Goal: Information Seeking & Learning: Stay updated

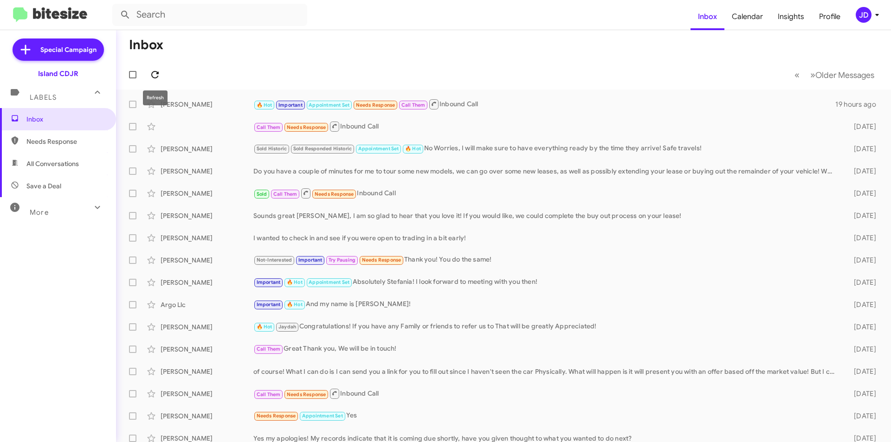
click at [159, 78] on icon at bounding box center [154, 74] width 11 height 11
click at [97, 114] on span "Inbox" at bounding box center [58, 119] width 116 height 22
click at [150, 80] on button at bounding box center [155, 74] width 19 height 19
click at [154, 80] on button at bounding box center [155, 74] width 19 height 19
drag, startPoint x: 189, startPoint y: 62, endPoint x: 126, endPoint y: 45, distance: 65.5
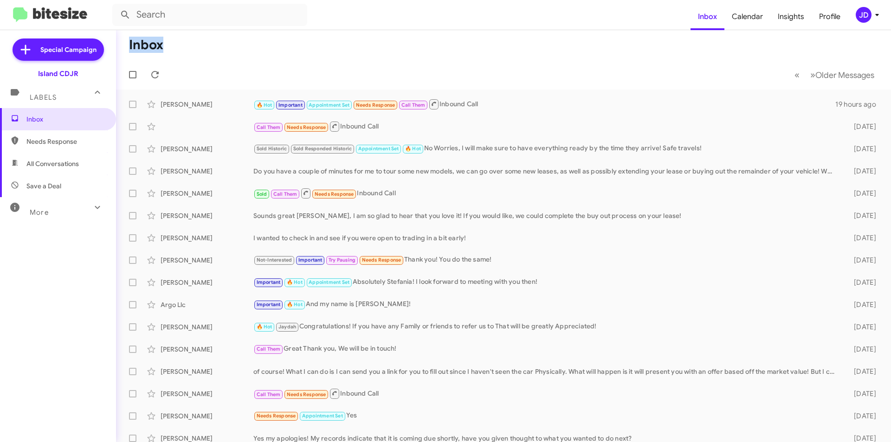
click at [126, 45] on mat-toolbar "Inbox « Previous » Next Older Messages" at bounding box center [503, 59] width 775 height 59
click at [128, 45] on mat-toolbar-row "Inbox" at bounding box center [503, 45] width 775 height 30
drag, startPoint x: 129, startPoint y: 45, endPoint x: 162, endPoint y: 51, distance: 34.0
click at [162, 51] on mat-toolbar-row "Inbox" at bounding box center [503, 45] width 775 height 30
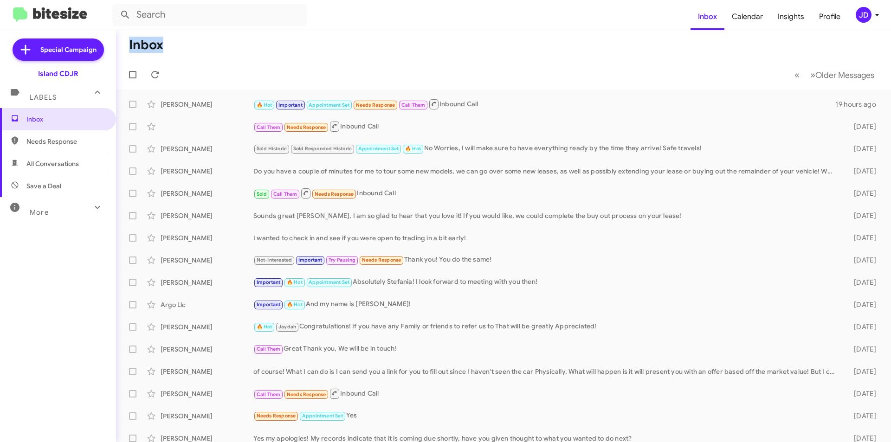
click at [162, 51] on h1 "Inbox" at bounding box center [146, 45] width 34 height 15
drag, startPoint x: 162, startPoint y: 51, endPoint x: 135, endPoint y: 51, distance: 26.9
click at [135, 51] on h1 "Inbox" at bounding box center [146, 45] width 34 height 15
click at [136, 51] on h1 "Inbox" at bounding box center [146, 45] width 34 height 15
drag, startPoint x: 136, startPoint y: 51, endPoint x: 148, endPoint y: 51, distance: 11.6
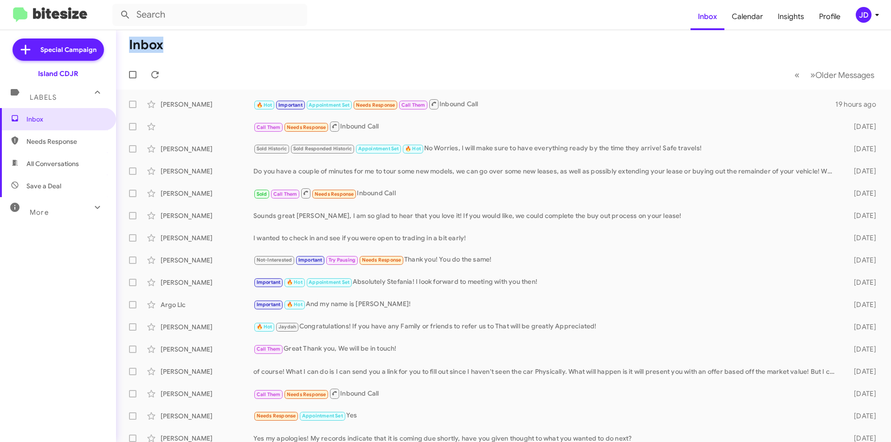
click at [148, 51] on h1 "Inbox" at bounding box center [146, 45] width 34 height 15
click at [139, 51] on h1 "Inbox" at bounding box center [146, 45] width 34 height 15
drag, startPoint x: 126, startPoint y: 49, endPoint x: 169, endPoint y: 52, distance: 42.8
click at [169, 52] on mat-toolbar-row "Inbox" at bounding box center [503, 45] width 775 height 30
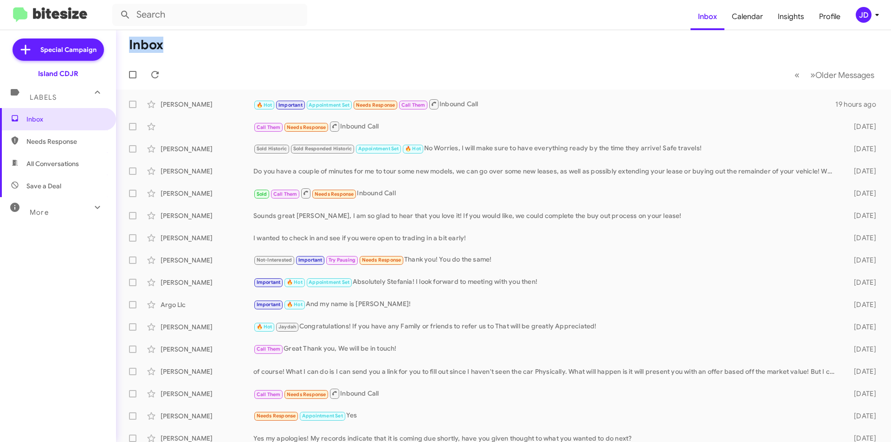
drag, startPoint x: 169, startPoint y: 52, endPoint x: 139, endPoint y: 50, distance: 30.2
click at [139, 50] on mat-toolbar-row "Inbox" at bounding box center [503, 45] width 775 height 30
click at [139, 50] on h1 "Inbox" at bounding box center [146, 45] width 34 height 15
drag, startPoint x: 139, startPoint y: 50, endPoint x: 162, endPoint y: 51, distance: 23.7
click at [162, 51] on h1 "Inbox" at bounding box center [146, 45] width 34 height 15
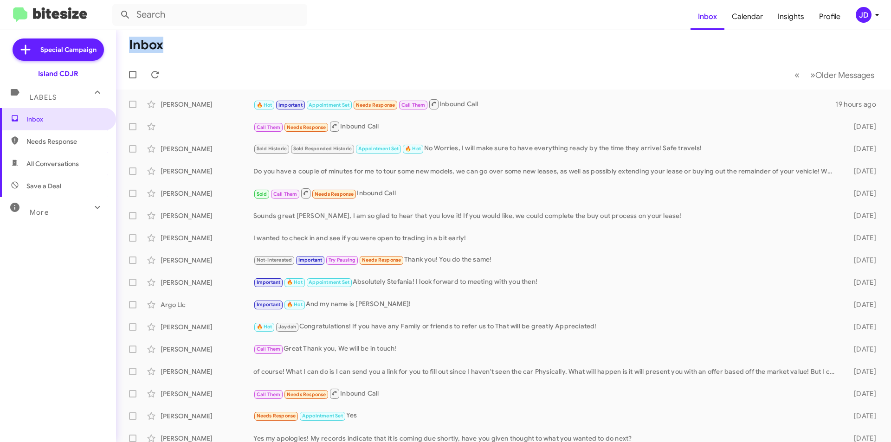
click at [162, 51] on h1 "Inbox" at bounding box center [146, 45] width 34 height 15
click at [161, 70] on span at bounding box center [155, 74] width 19 height 11
